Goal: Task Accomplishment & Management: Use online tool/utility

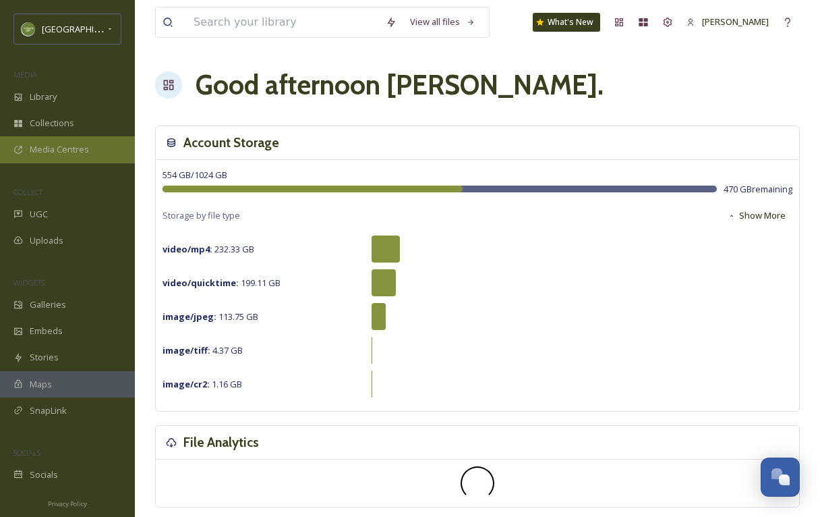
click at [49, 154] on span "Media Centres" at bounding box center [59, 149] width 59 height 13
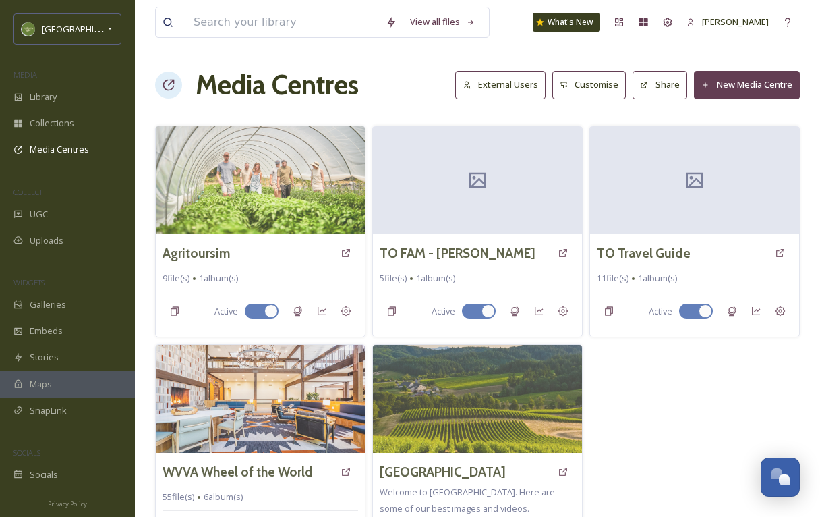
click at [726, 87] on button "New Media Centre" at bounding box center [747, 85] width 106 height 28
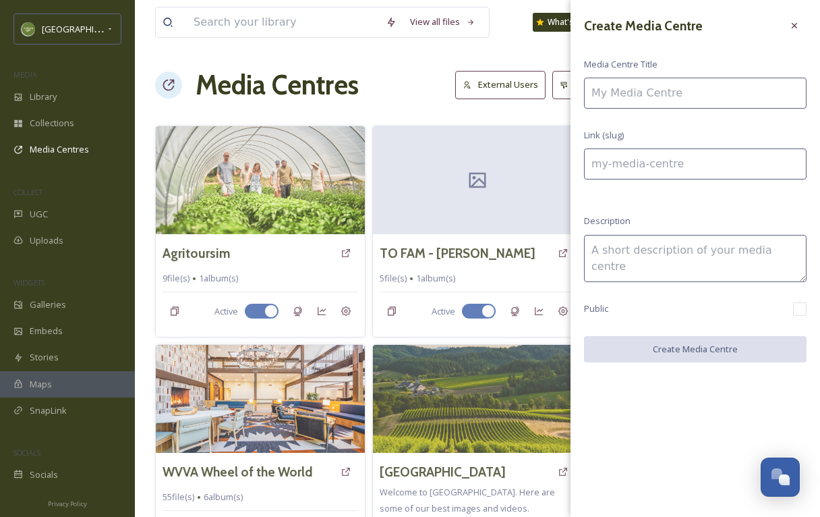
click at [632, 105] on input at bounding box center [695, 93] width 223 height 31
type input "S"
type input "s"
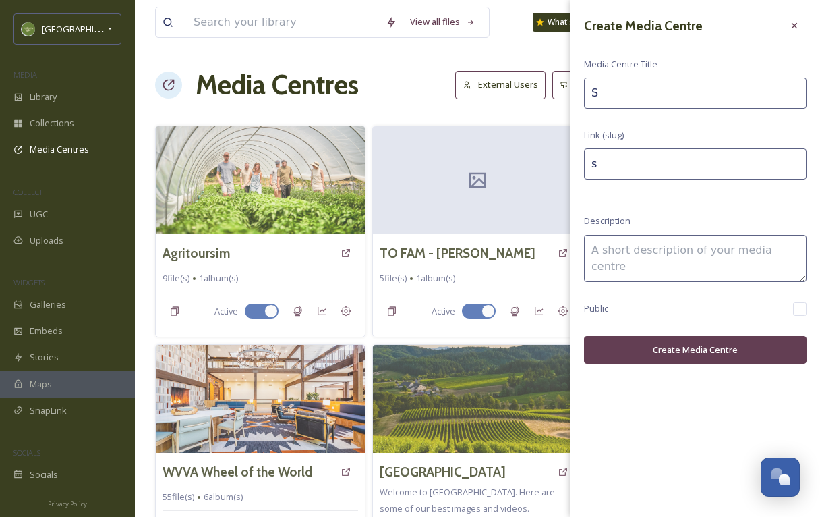
type input "Sp"
type input "sp"
type input "Spa"
type input "spa"
type input "Spar"
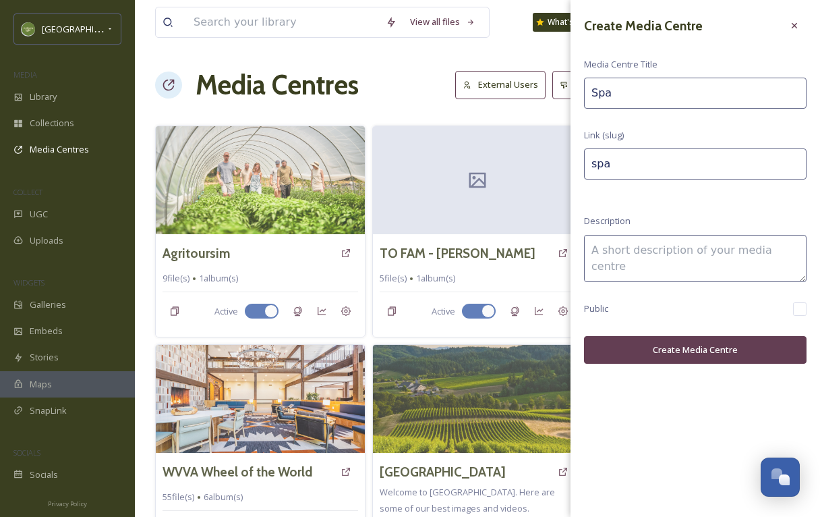
type input "spar"
type input "Sparl"
type input "sparl"
type input "Sparlo"
type input "sparlo"
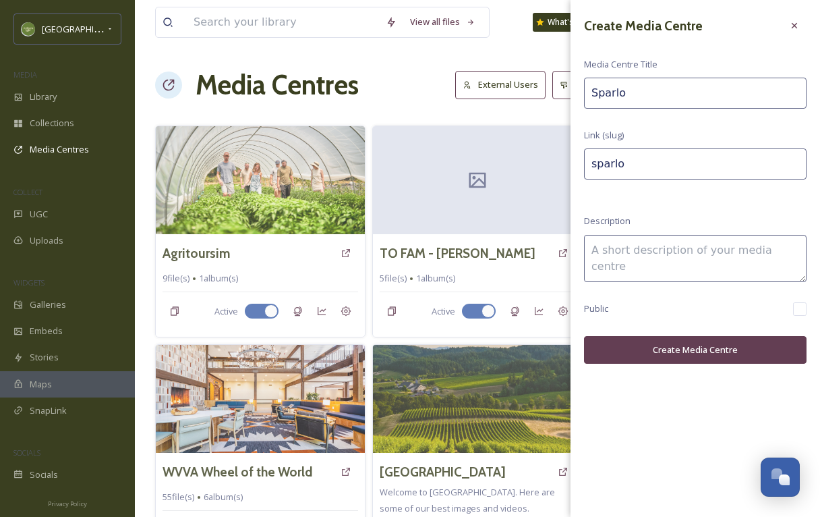
type input "Sparl"
type input "sparl"
type input "Spar"
type input "spar"
type input "Spark"
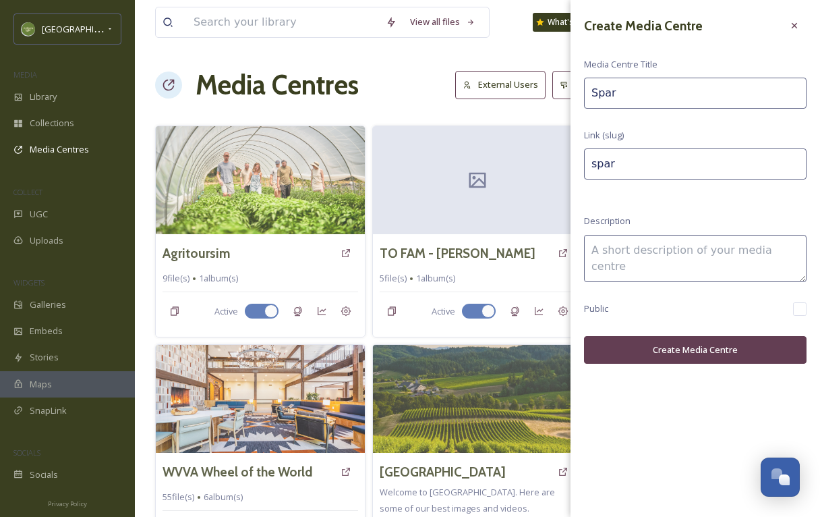
type input "spark"
type input "Sparkl"
type input "sparkl"
type input "Sparklo"
type input "sparklo"
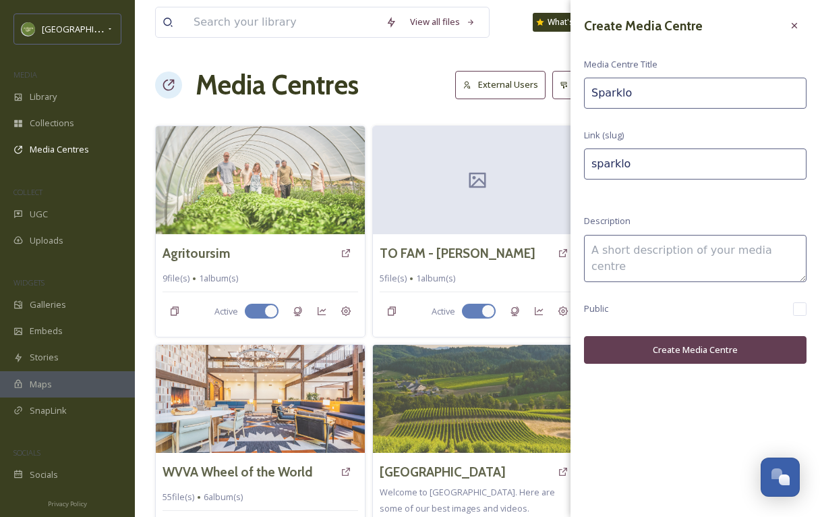
type input "Sparklof"
type input "sparklof"
type input "Sparkloft"
type input "sparkloft"
type input "Sparkloft"
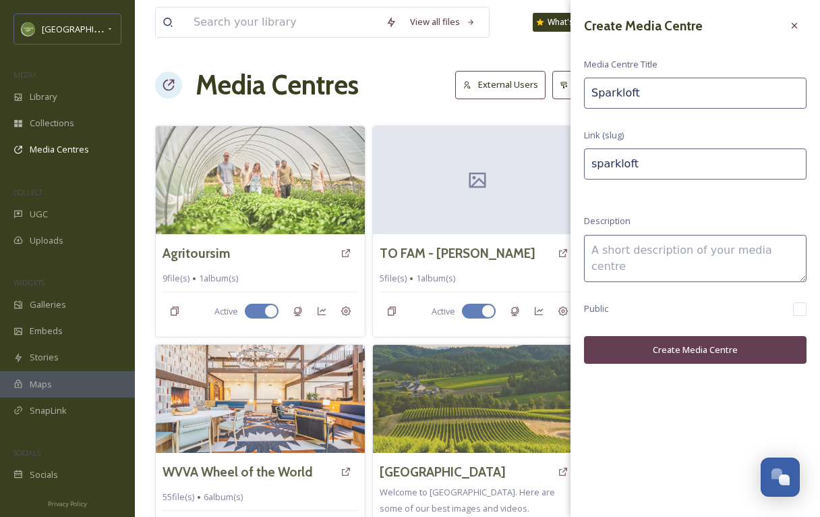
type input "sparkloft-"
type input "Sparkloft"
click at [655, 349] on button "Create Media Centre" at bounding box center [695, 350] width 223 height 28
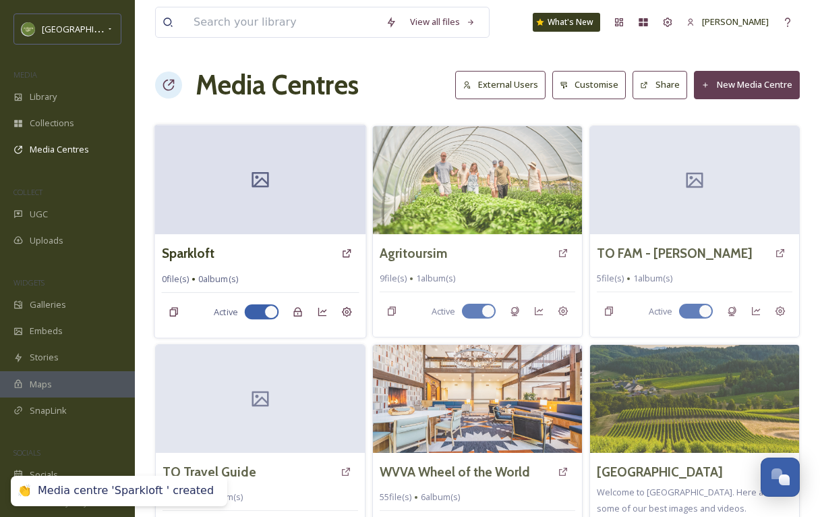
click at [225, 236] on div "Sparkloft 0 file(s) 0 album(s) Active" at bounding box center [259, 286] width 211 height 104
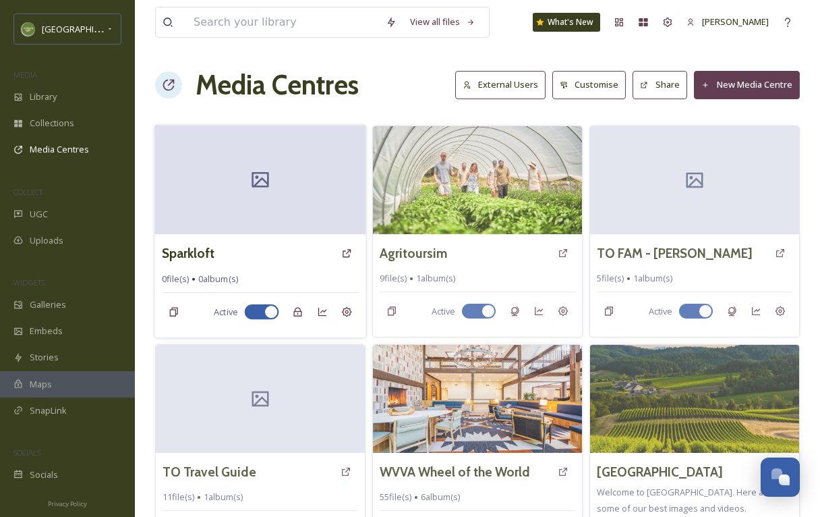
click at [255, 157] on div at bounding box center [259, 179] width 211 height 109
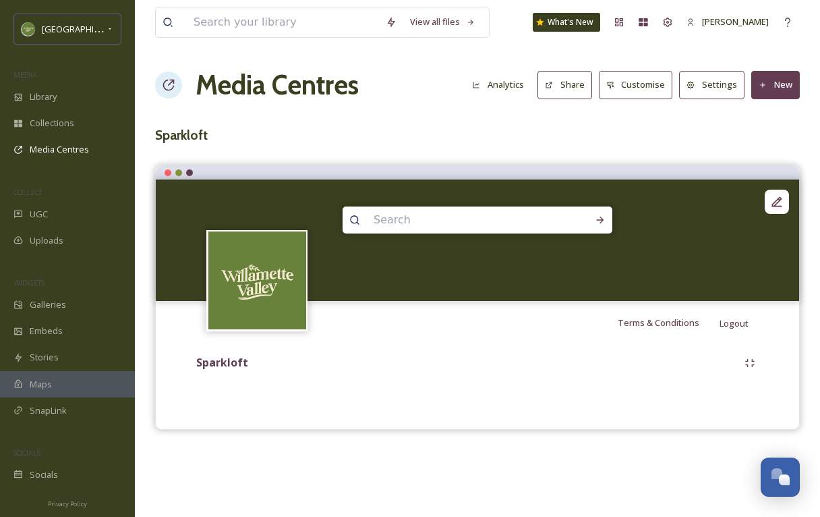
click at [788, 92] on button "New" at bounding box center [775, 85] width 49 height 28
click at [775, 113] on span "Add Files" at bounding box center [766, 116] width 36 height 13
click at [785, 116] on div "Add Files" at bounding box center [770, 116] width 57 height 26
click at [760, 118] on span "Add Files" at bounding box center [766, 116] width 36 height 13
click at [756, 116] on span "Add Files" at bounding box center [766, 116] width 36 height 13
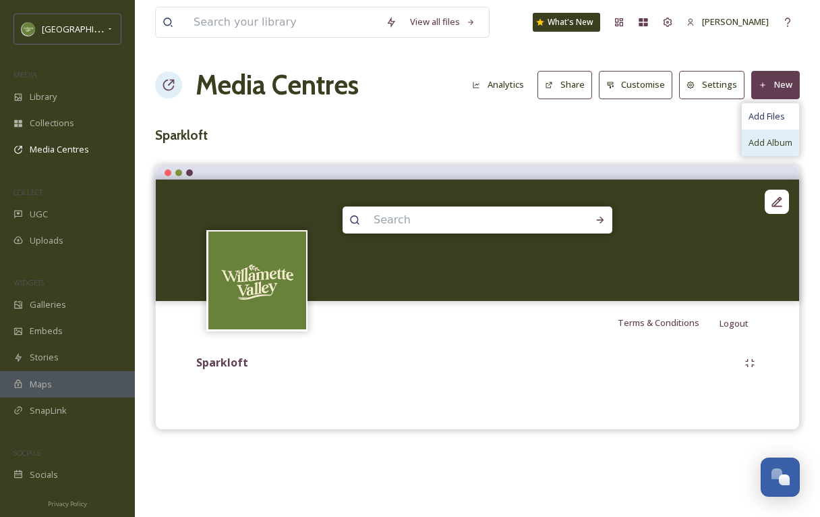
click at [759, 133] on div "Add Album" at bounding box center [770, 142] width 57 height 26
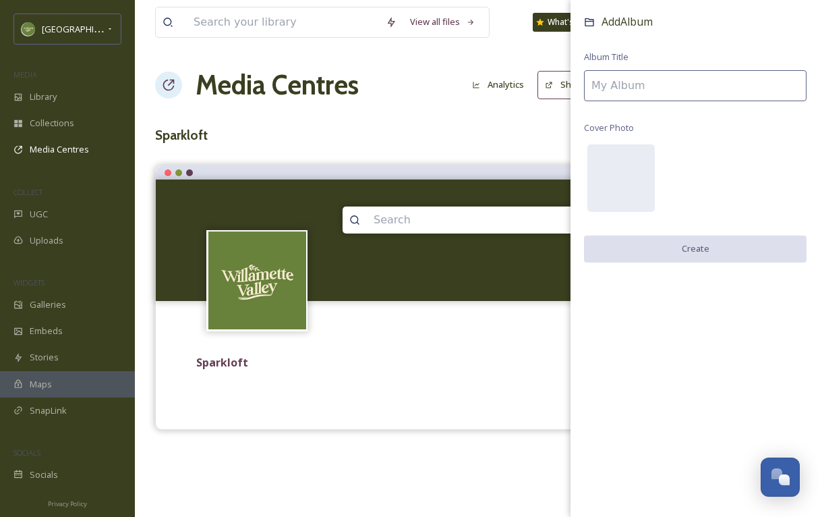
click at [638, 93] on input at bounding box center [695, 85] width 223 height 31
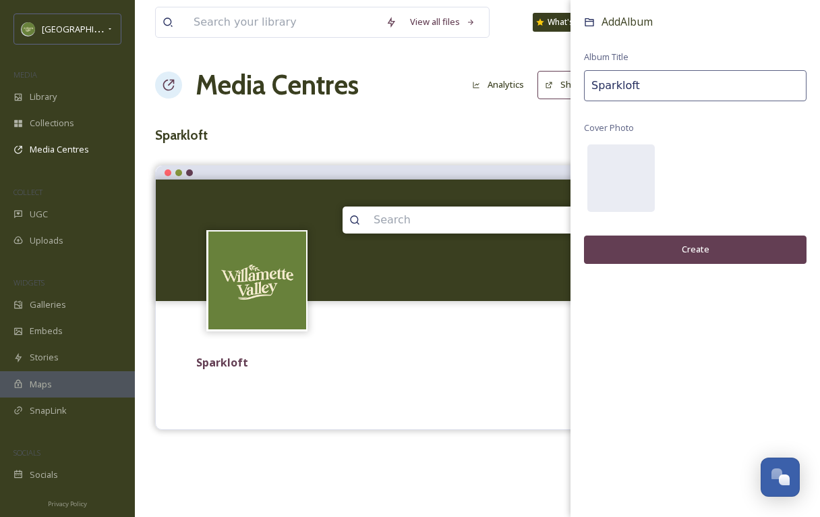
type input "Sparkloft"
click at [646, 239] on button "Create" at bounding box center [695, 249] width 223 height 28
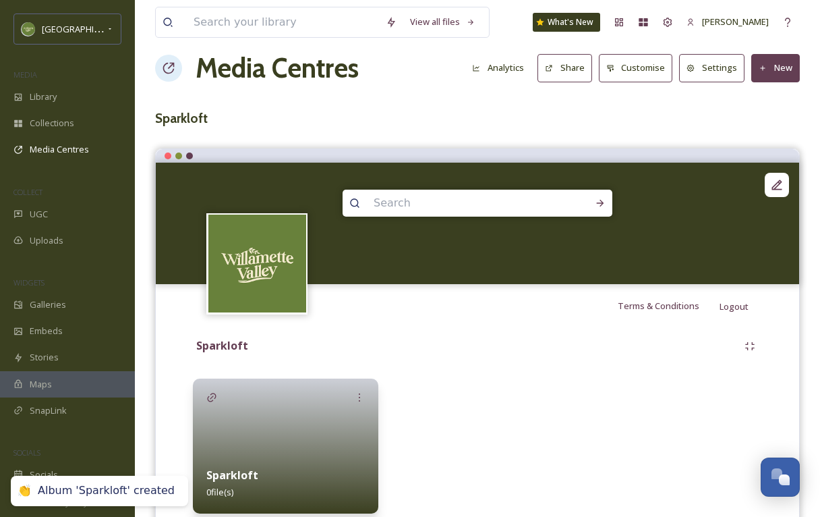
scroll to position [68, 0]
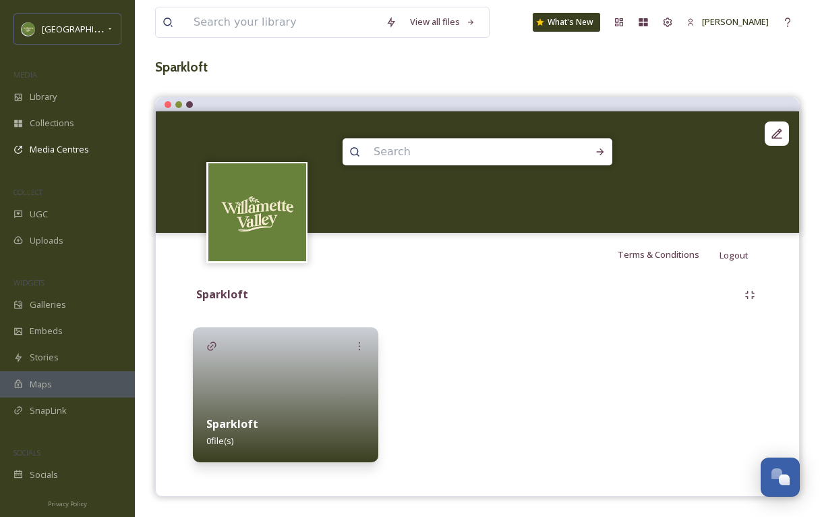
click at [346, 389] on div at bounding box center [285, 394] width 185 height 135
